Goal: Ask a question

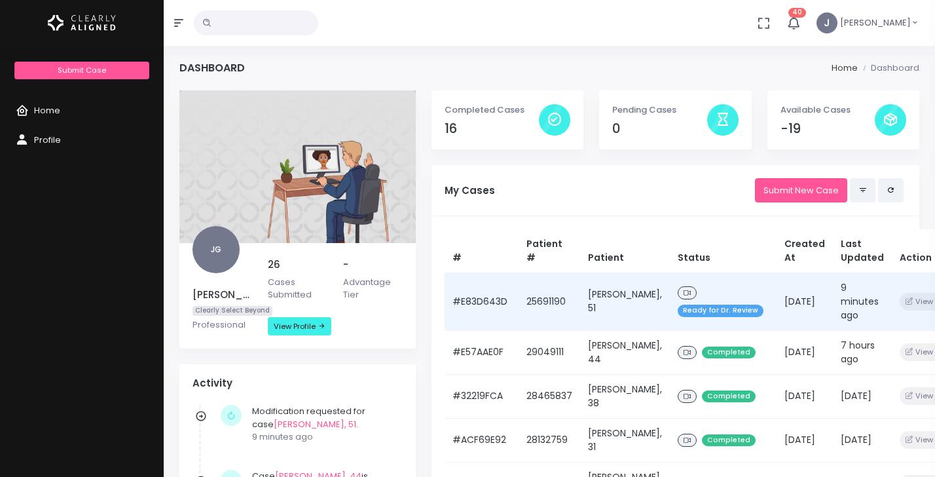
click at [598, 293] on td "[PERSON_NAME], 51" at bounding box center [625, 301] width 90 height 58
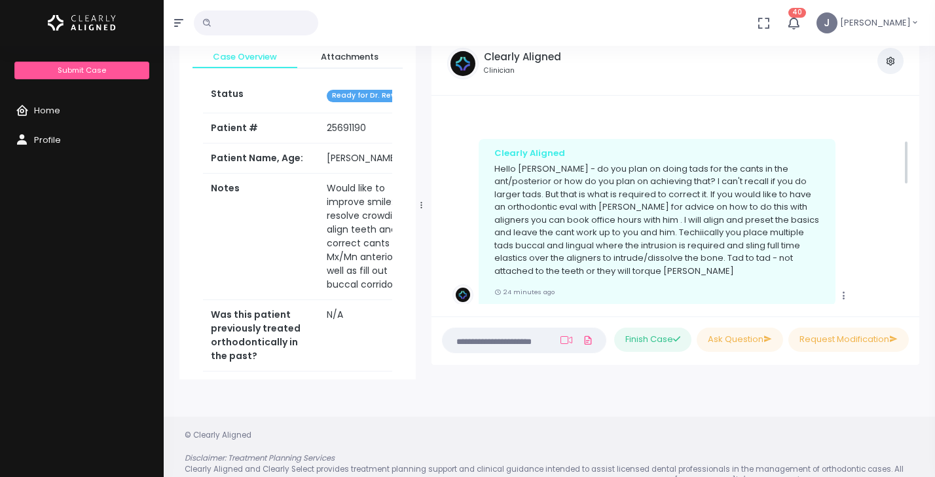
scroll to position [153, 0]
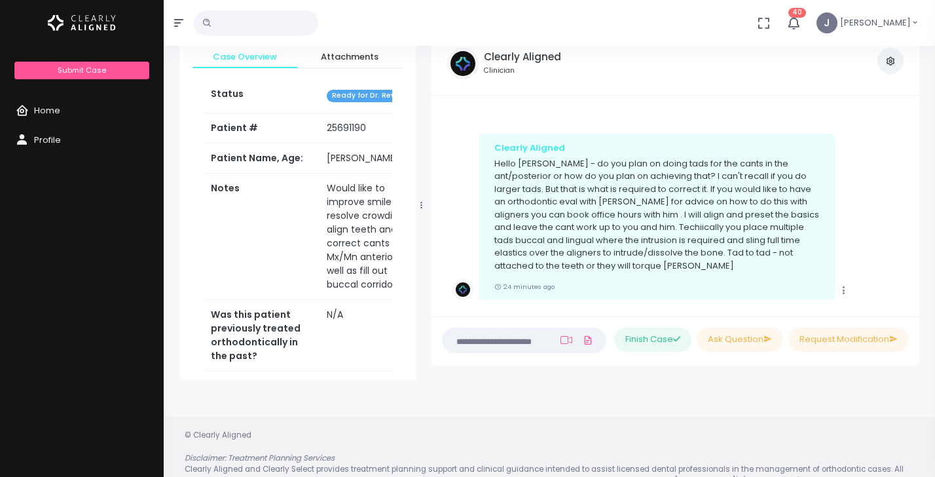
click at [846, 292] on icon "scrollable content" at bounding box center [844, 290] width 12 height 12
click at [890, 249] on div "Copy Clearly Aligned Hello [PERSON_NAME] - do you plan on doing tads for the ca…" at bounding box center [675, 217] width 446 height 166
click at [536, 341] on textarea at bounding box center [498, 340] width 96 height 14
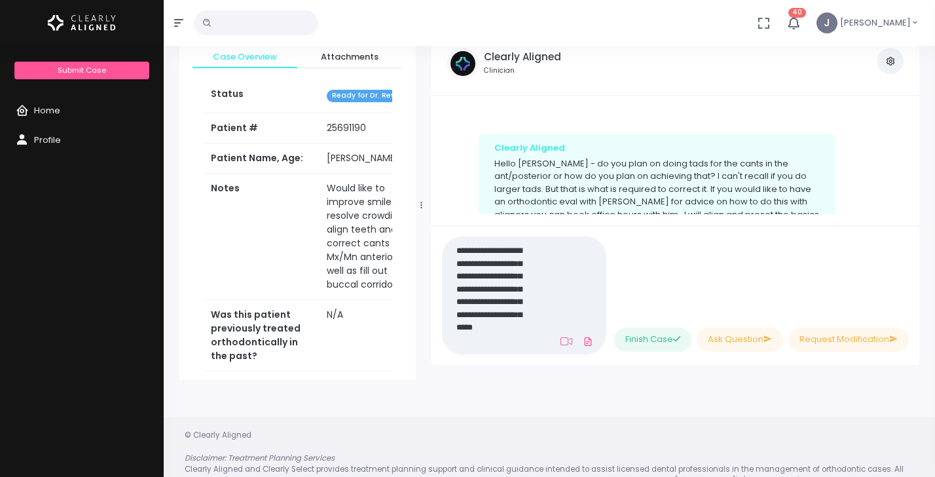
scroll to position [0, 0]
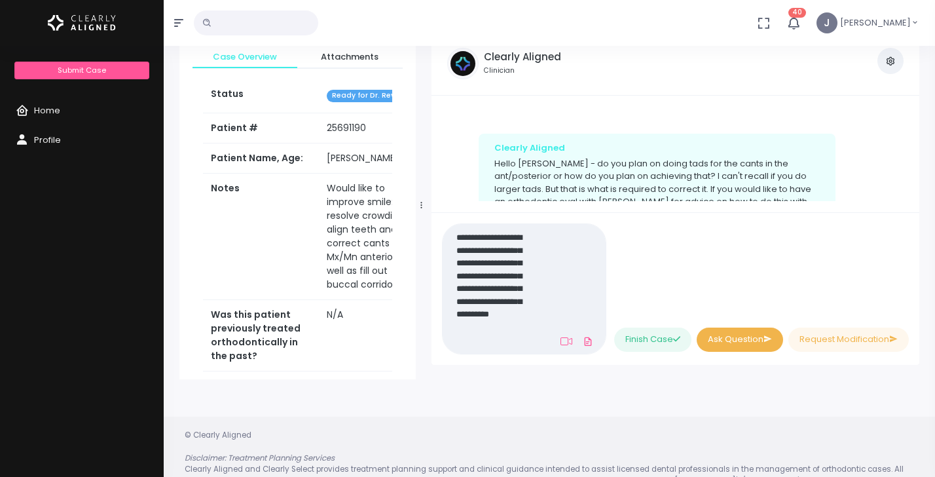
type textarea "**********"
click at [718, 344] on button "Ask Question" at bounding box center [740, 339] width 86 height 24
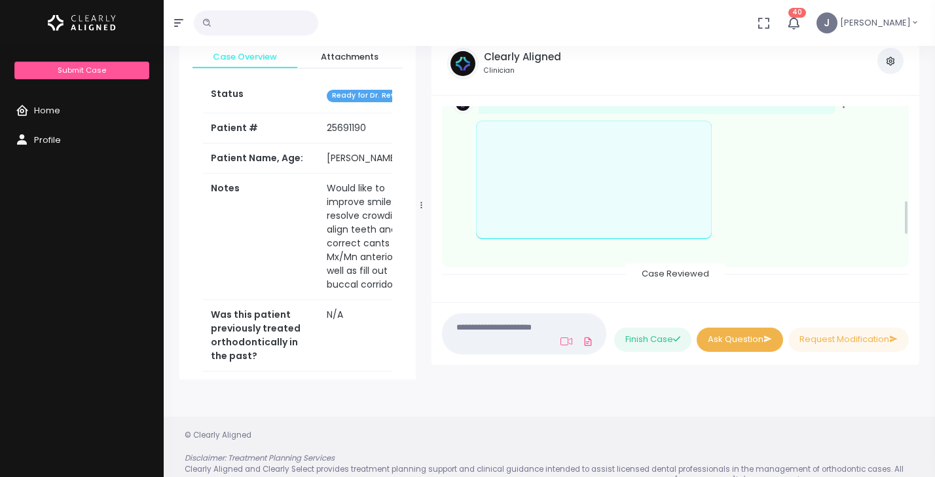
scroll to position [456, 0]
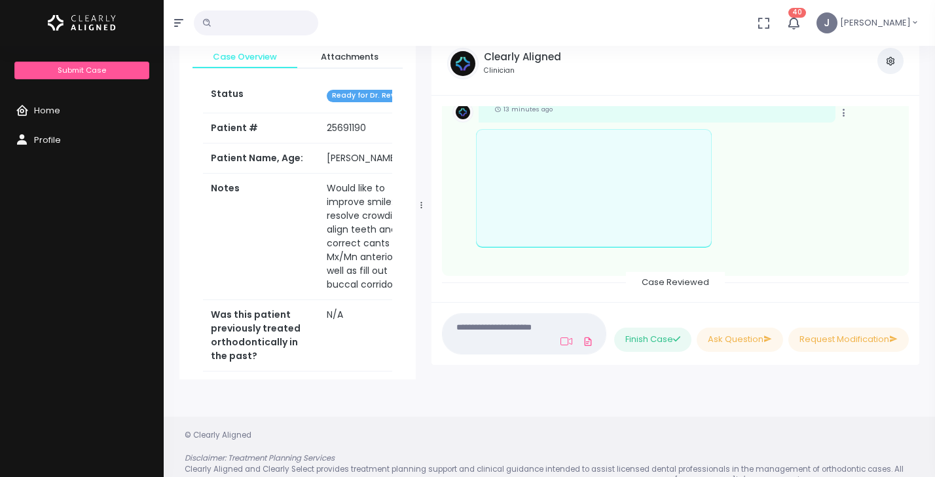
click at [532, 345] on textarea at bounding box center [495, 333] width 90 height 29
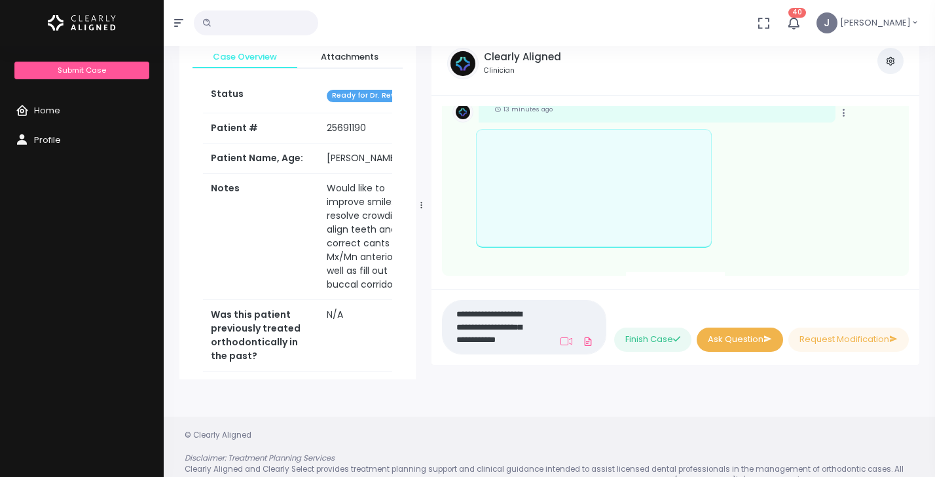
type textarea "**********"
click at [728, 339] on button "Ask Question" at bounding box center [740, 339] width 86 height 24
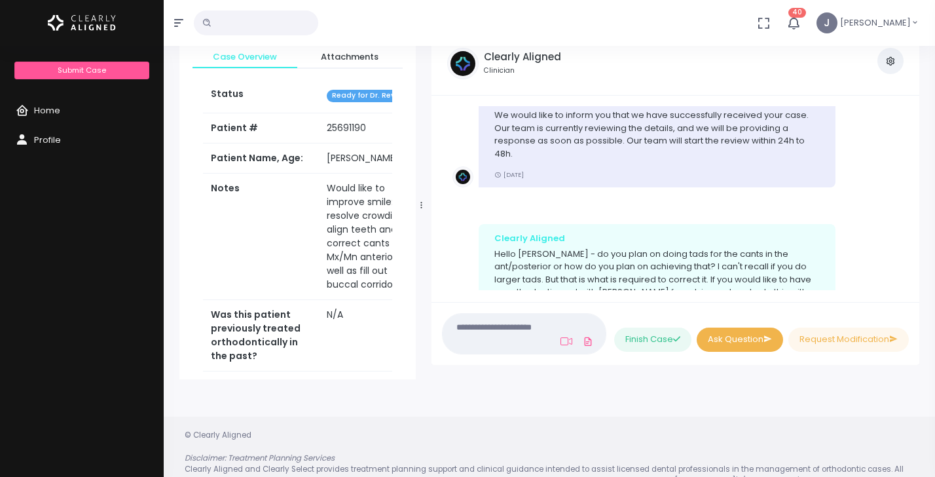
scroll to position [66, 0]
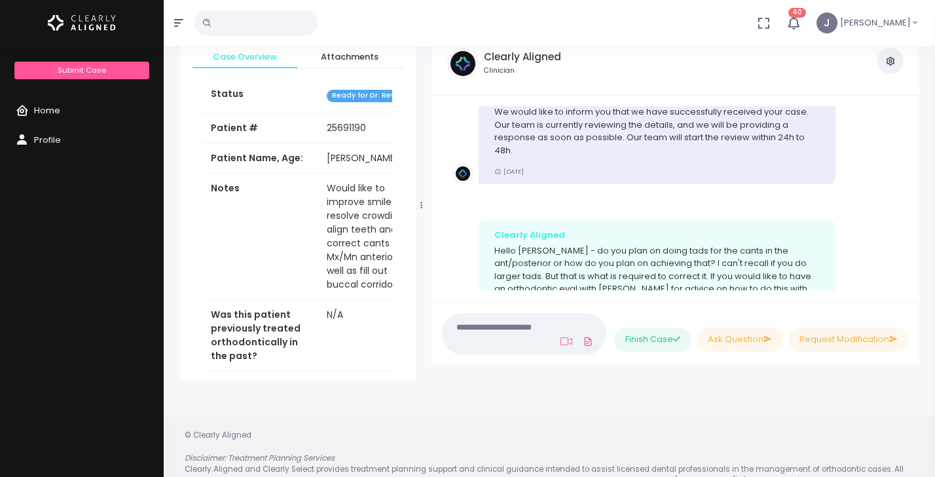
click at [32, 111] on icon "scrollable content" at bounding box center [25, 111] width 18 height 16
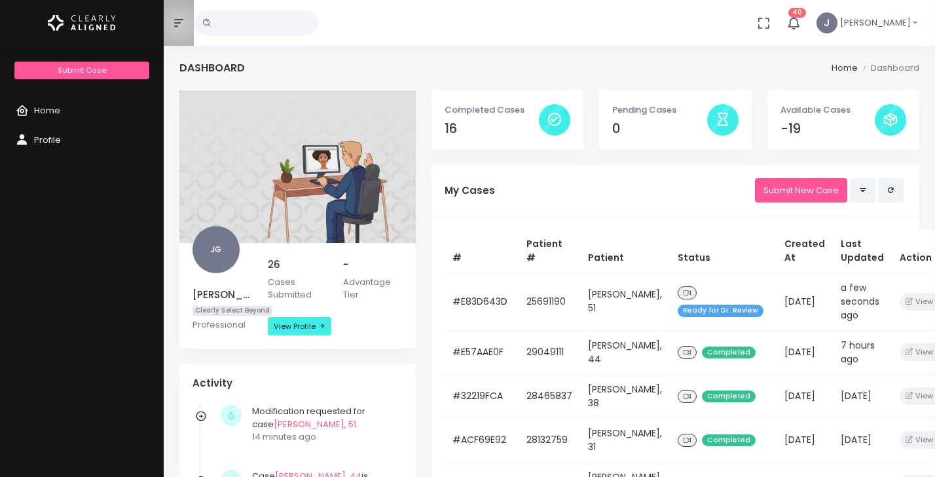
click at [178, 24] on icon "button" at bounding box center [178, 23] width 9 height 10
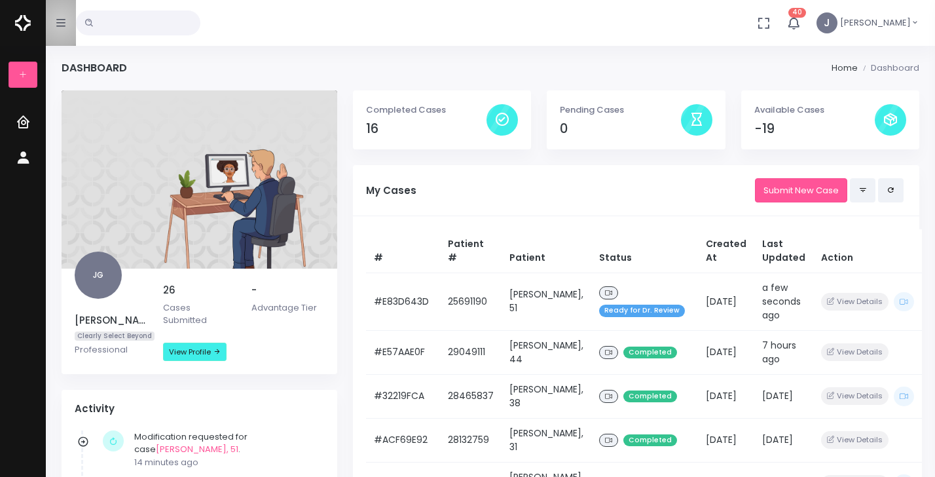
click at [61, 22] on icon "button" at bounding box center [60, 23] width 9 height 10
